Goal: Share content

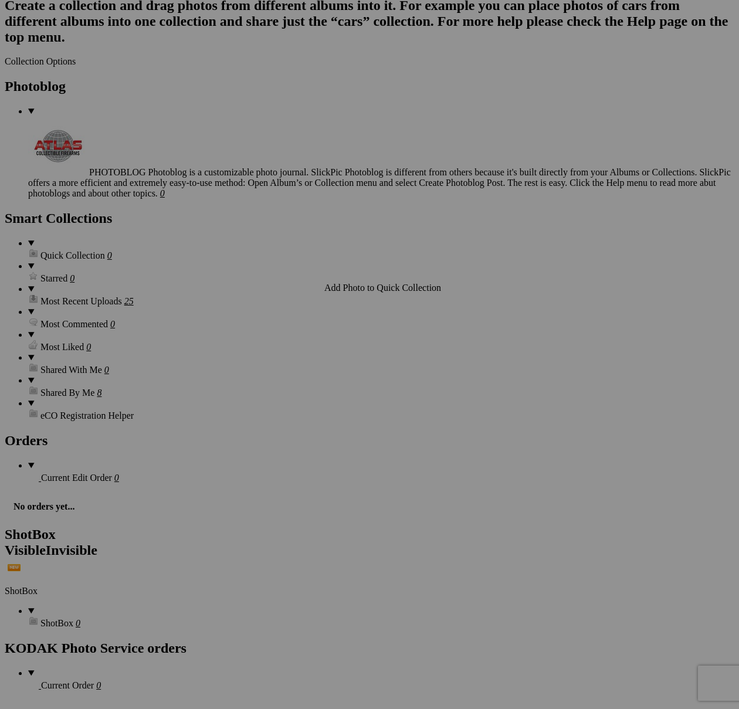
scroll to position [3269, 0]
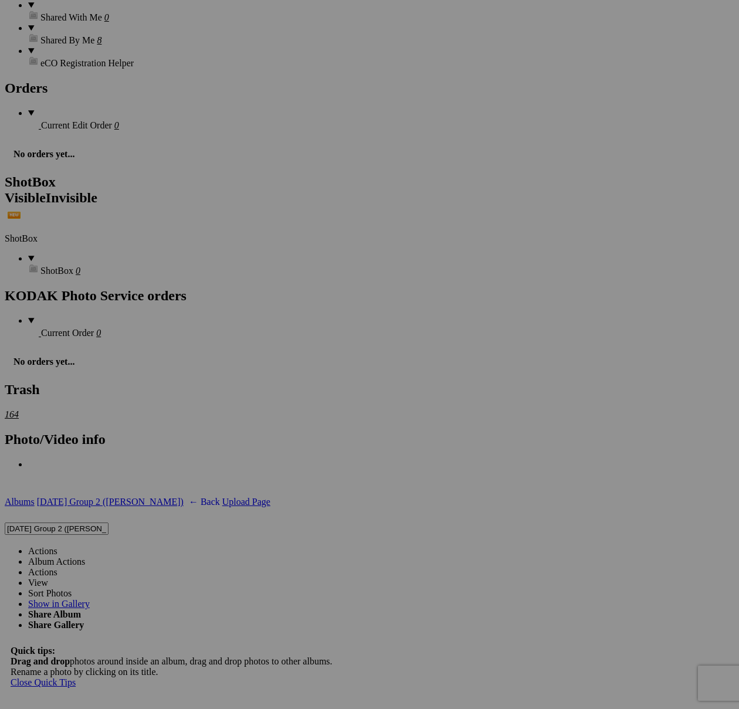
scroll to position [4078, 0]
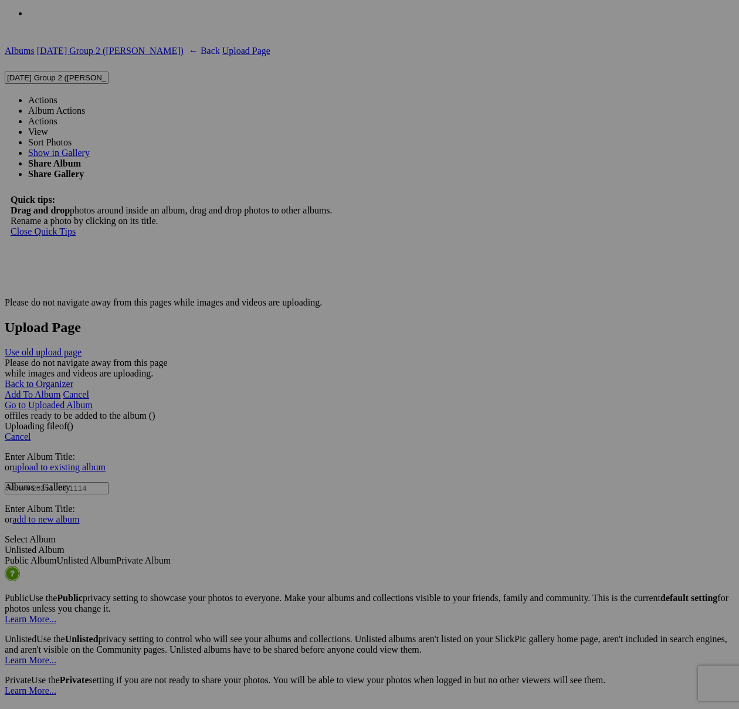
click at [57, 95] on span at bounding box center [57, 100] width 0 height 10
type textarea "<!-- [DOMAIN_NAME] image hosting. HTML Bulk Share code Starts Here --> <div sty…"
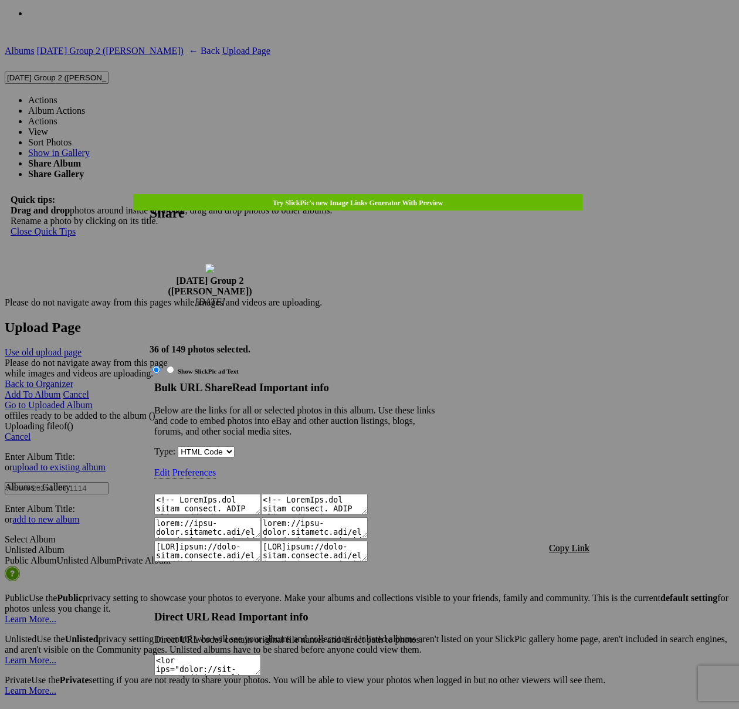
click at [562, 543] on span "Copy Link" at bounding box center [569, 548] width 40 height 10
click at [382, 33] on div at bounding box center [369, 354] width 739 height 709
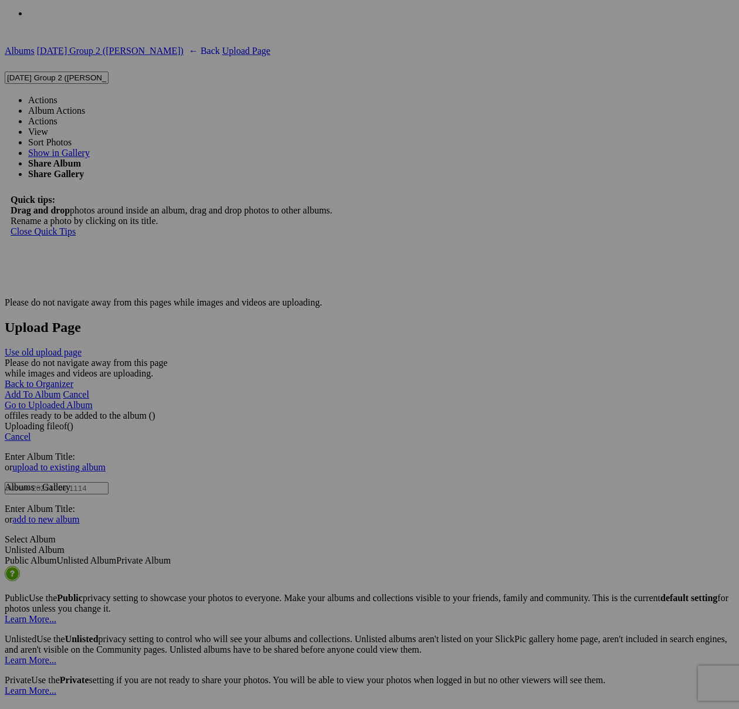
click at [57, 95] on link "Actions" at bounding box center [42, 100] width 29 height 10
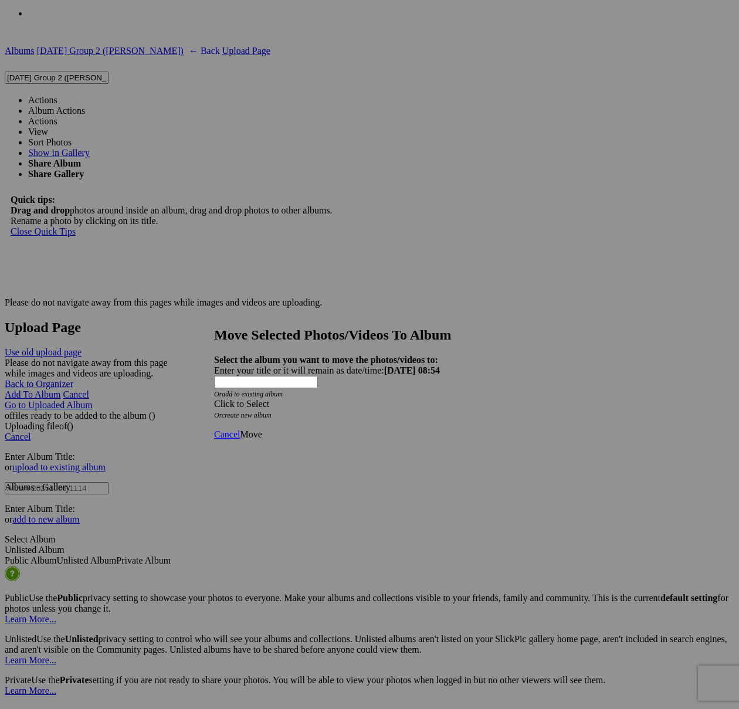
click at [357, 399] on div "Click to Select" at bounding box center [369, 404] width 311 height 11
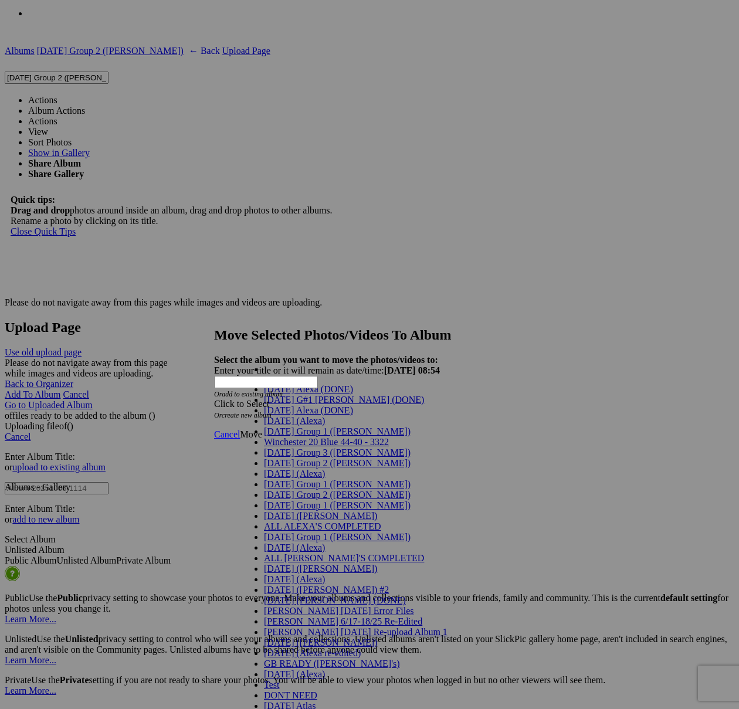
scroll to position [17, 0]
click at [303, 468] on span "[DATE] Group 2 ([PERSON_NAME])" at bounding box center [337, 463] width 147 height 10
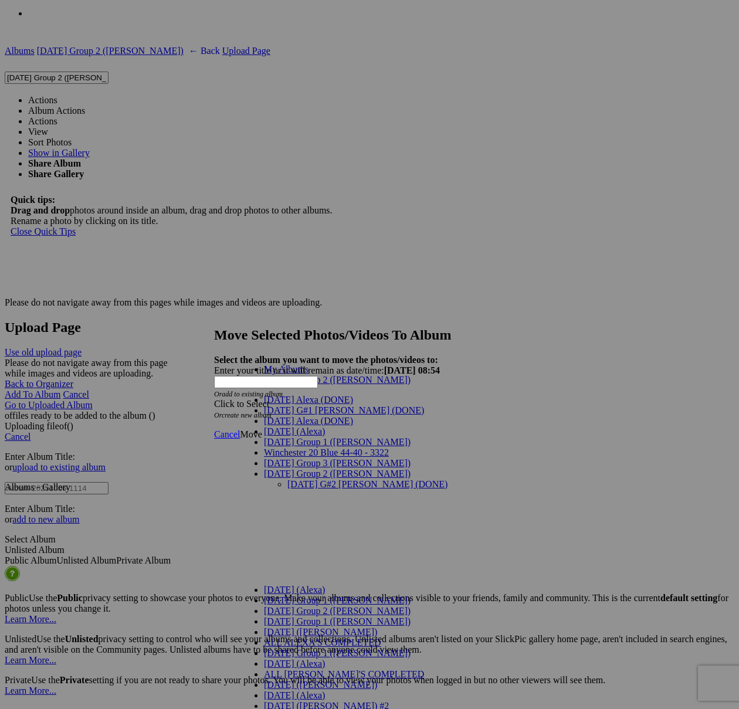
click at [307, 479] on link "[DATE] G#2 [PERSON_NAME] (DONE)" at bounding box center [367, 484] width 160 height 10
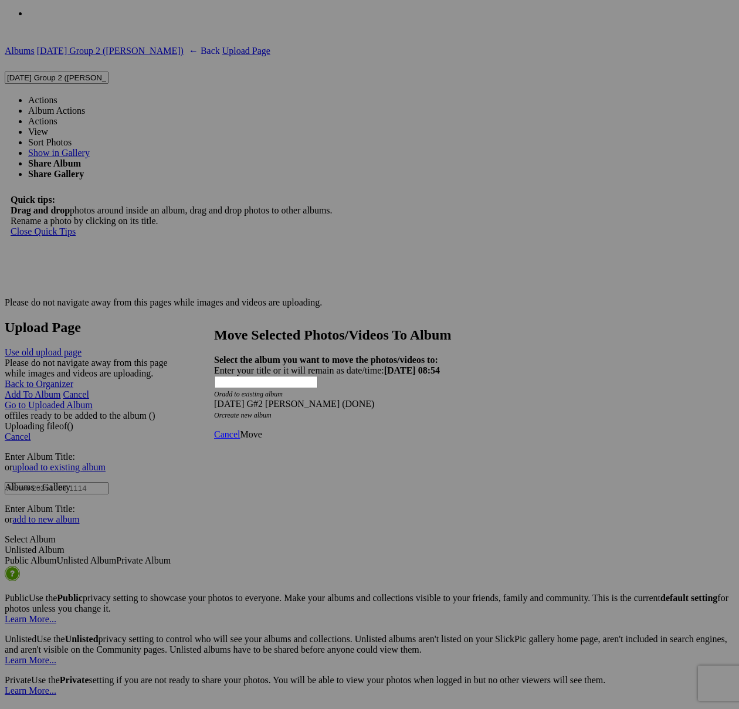
click at [262, 429] on span "Move" at bounding box center [251, 434] width 22 height 10
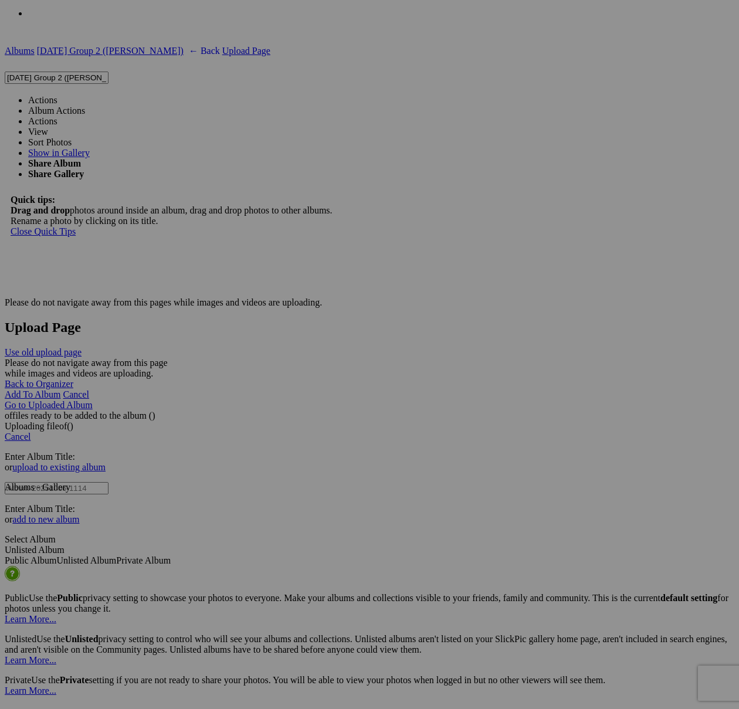
scroll to position [3036, 0]
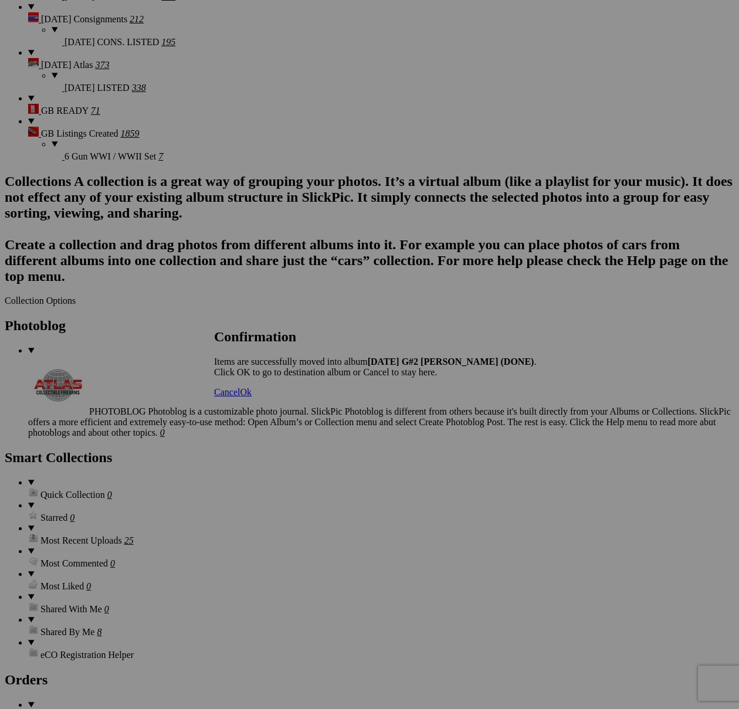
click at [240, 397] on span "Cancel" at bounding box center [227, 392] width 26 height 10
